Goal: Obtain resource: Obtain resource

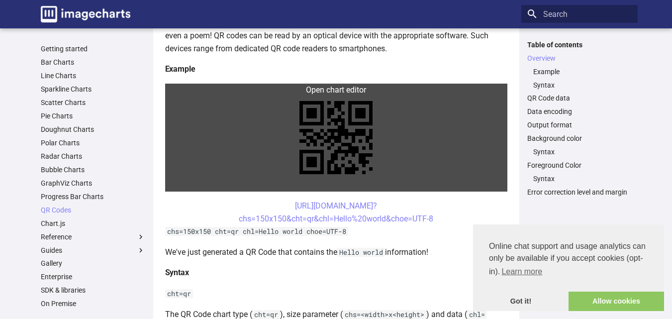
scroll to position [184, 0]
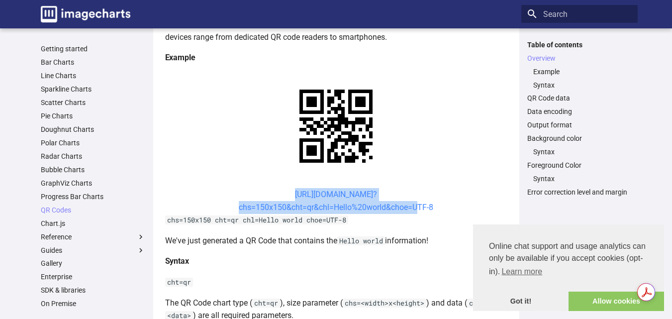
drag, startPoint x: 276, startPoint y: 193, endPoint x: 413, endPoint y: 207, distance: 137.5
click at [413, 207] on center "[URL][DOMAIN_NAME]? chs=150x150&cht=qr&chl=Hello%20world&choe=UTF-8" at bounding box center [336, 200] width 342 height 25
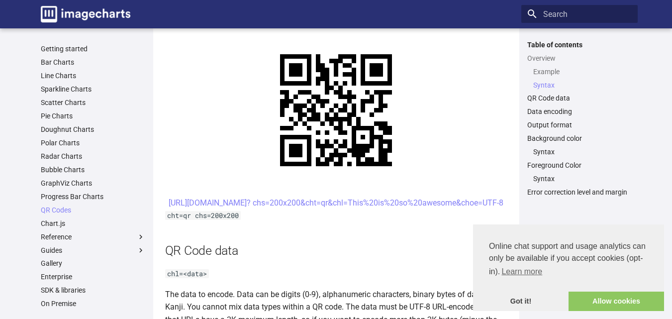
scroll to position [509, 0]
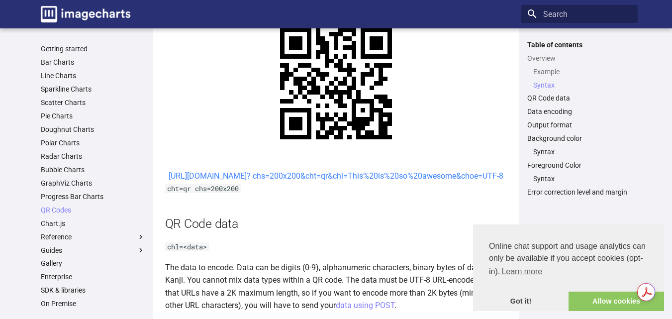
drag, startPoint x: 276, startPoint y: 171, endPoint x: 435, endPoint y: 192, distance: 160.1
click at [435, 182] on center "[URL][DOMAIN_NAME]? chs=200x200&cht=qr&chl=This%20is%20so%20awesome&choe=UTF-8" at bounding box center [336, 176] width 342 height 13
copy link "[URL][DOMAIN_NAME]? chs=200x200&cht=qr&chl=This%20is%20so%20awesome&choe"
click at [250, 170] on center "[URL][DOMAIN_NAME]? chs=200x200&cht=qr&chl=This%20is%20so%20awesome&choe=UTF-8" at bounding box center [336, 176] width 342 height 13
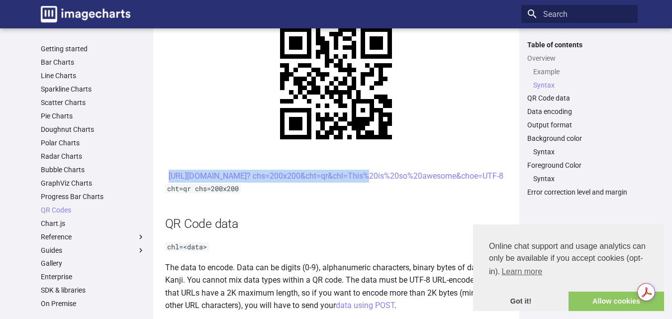
drag, startPoint x: 276, startPoint y: 172, endPoint x: 278, endPoint y: 193, distance: 21.5
click at [278, 182] on center "[URL][DOMAIN_NAME]? chs=200x200&cht=qr&chl=This%20is%20so%20awesome&choe=UTF-8" at bounding box center [336, 176] width 342 height 13
copy link "[URL][DOMAIN_NAME]? chs=200x200&cht="
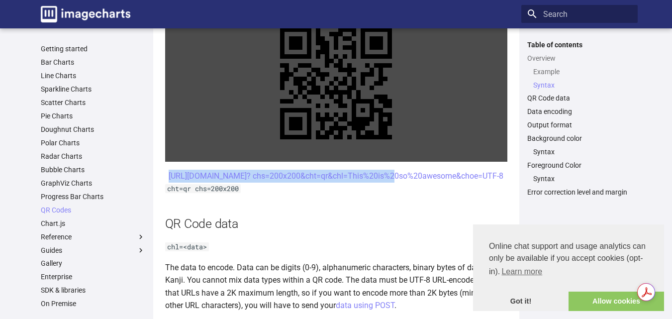
copy link "[URL][DOMAIN_NAME]? chs=200x200&cht=qr&chl"
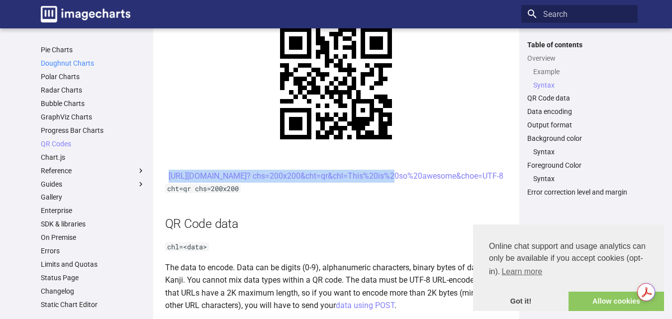
scroll to position [68, 0]
